Goal: Information Seeking & Learning: Learn about a topic

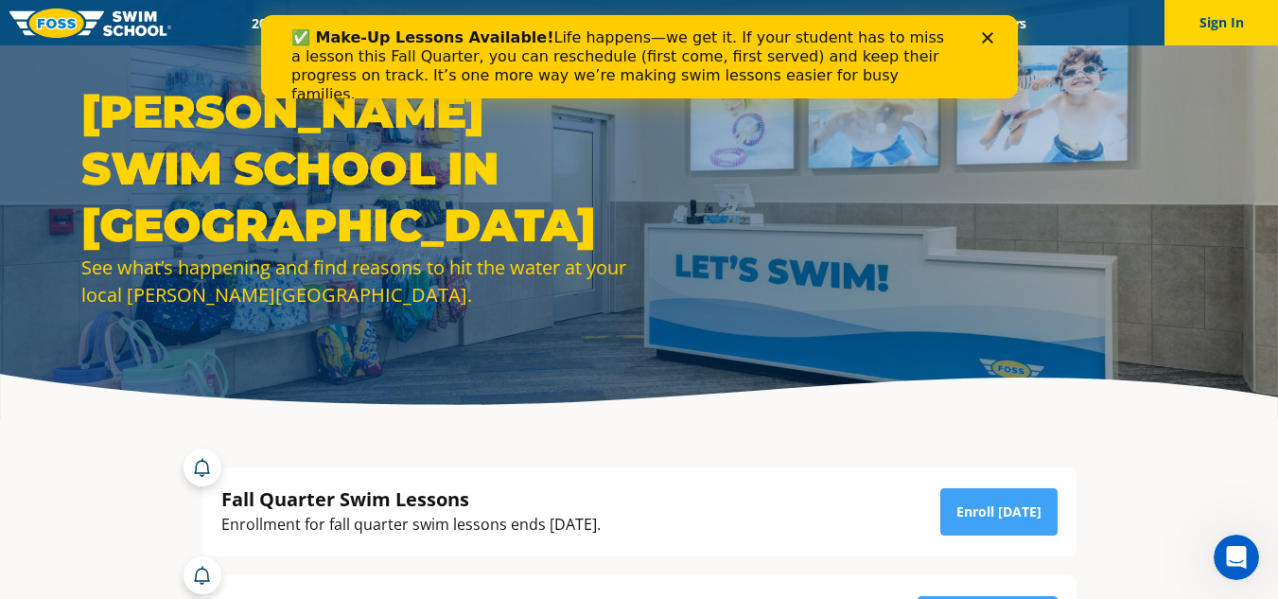
click at [985, 28] on div "✅ Make-Up Lessons Available! Life happens—we get it. If your student has to mis…" at bounding box center [638, 66] width 696 height 87
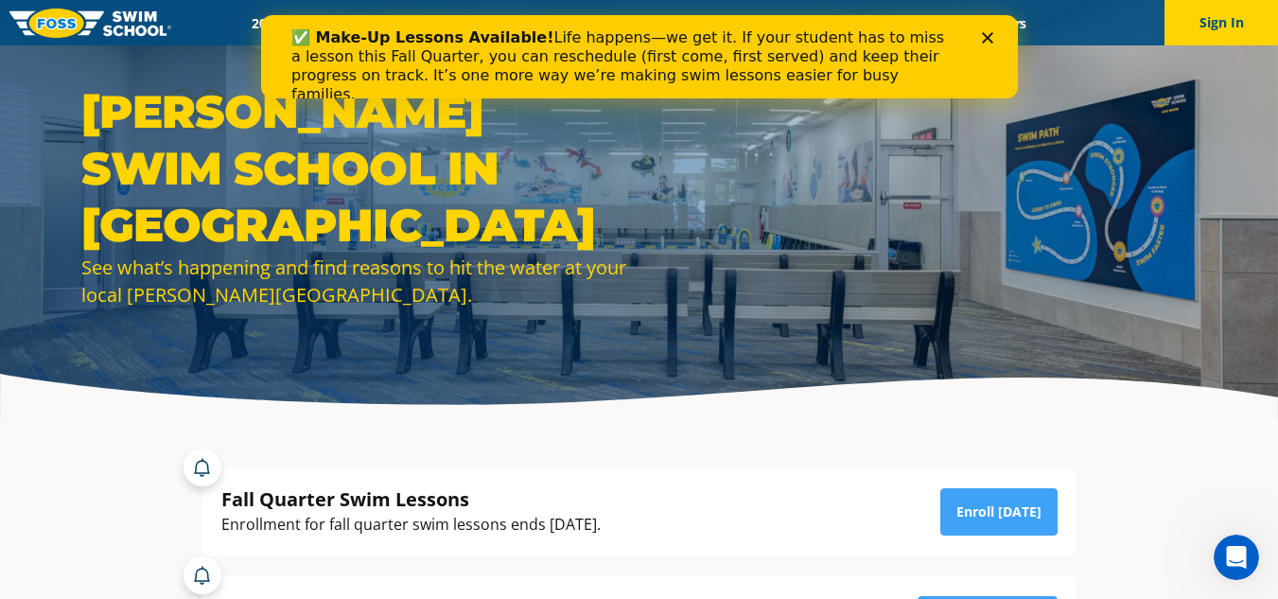
click at [985, 37] on polygon "Close" at bounding box center [986, 37] width 11 height 11
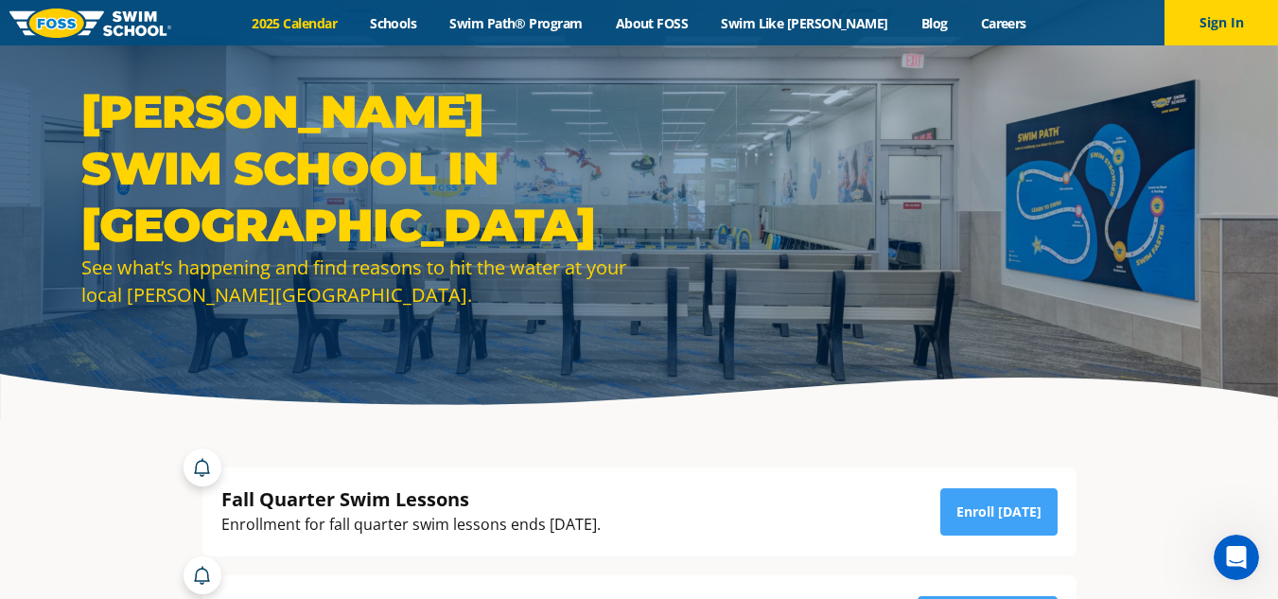
click at [334, 24] on link "2025 Calendar" at bounding box center [295, 23] width 118 height 18
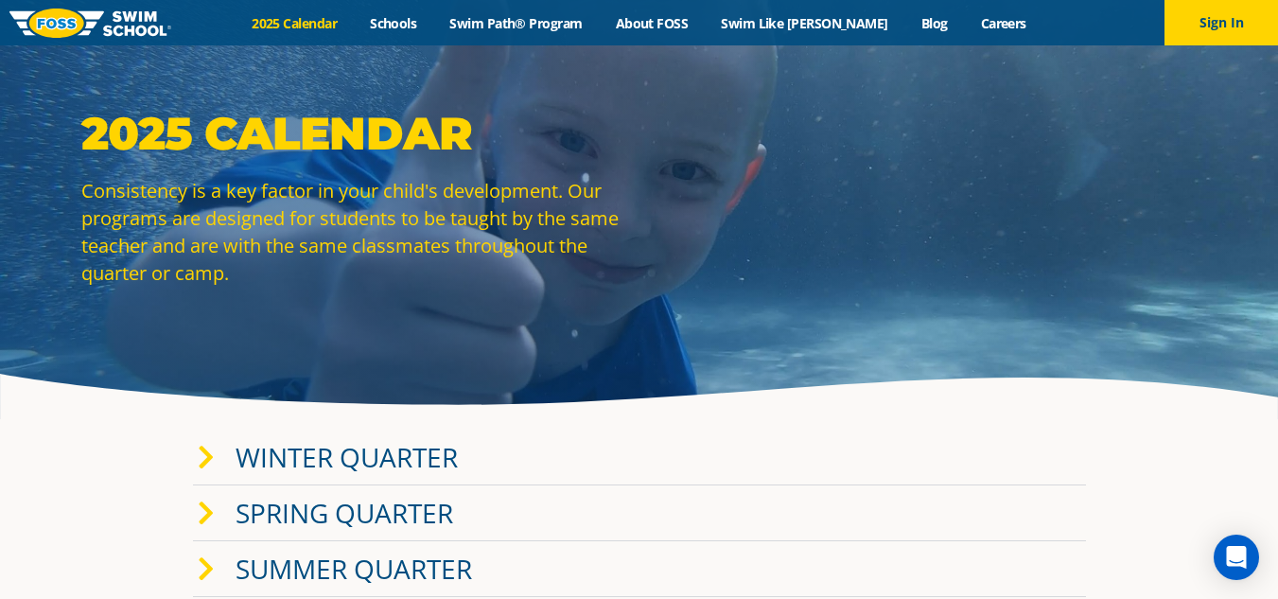
click at [470, 465] on div "Winter Quarter" at bounding box center [639, 457] width 893 height 56
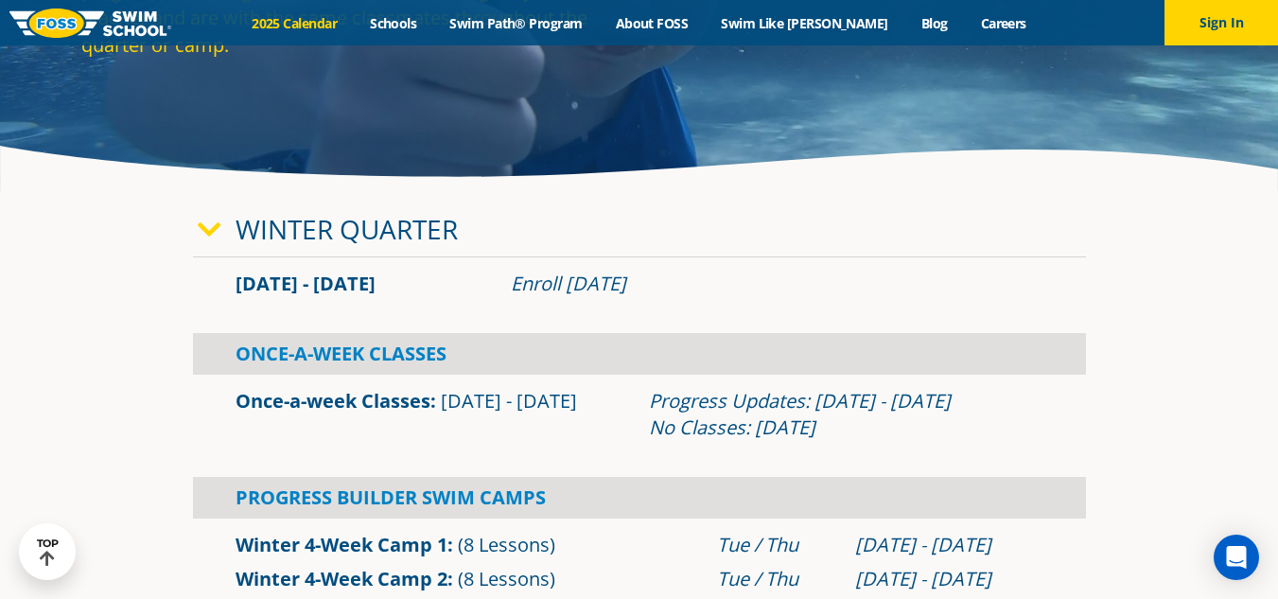
scroll to position [219, 0]
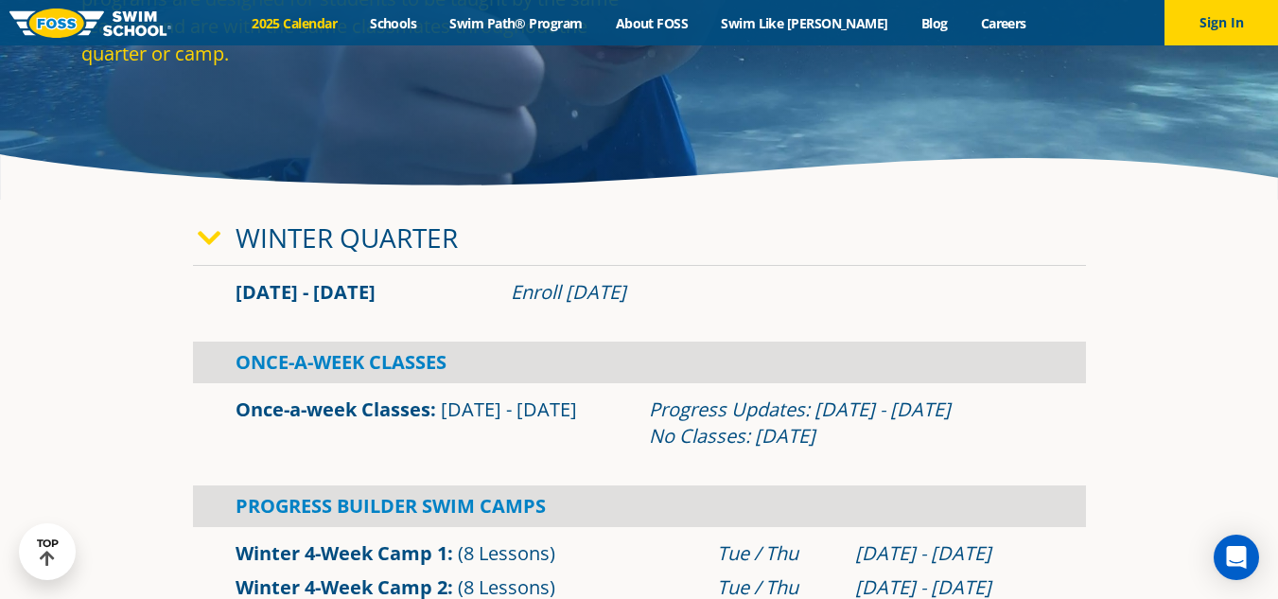
click at [327, 30] on link "2025 Calendar" at bounding box center [295, 23] width 118 height 18
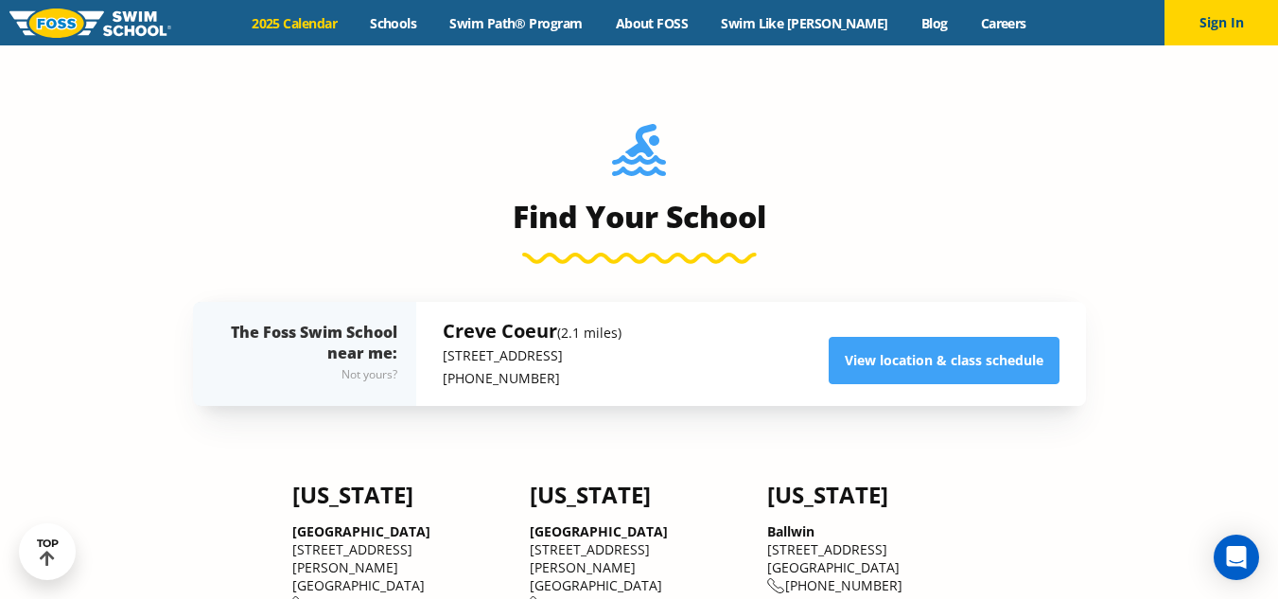
scroll to position [1375, 0]
